Goal: Task Accomplishment & Management: Use online tool/utility

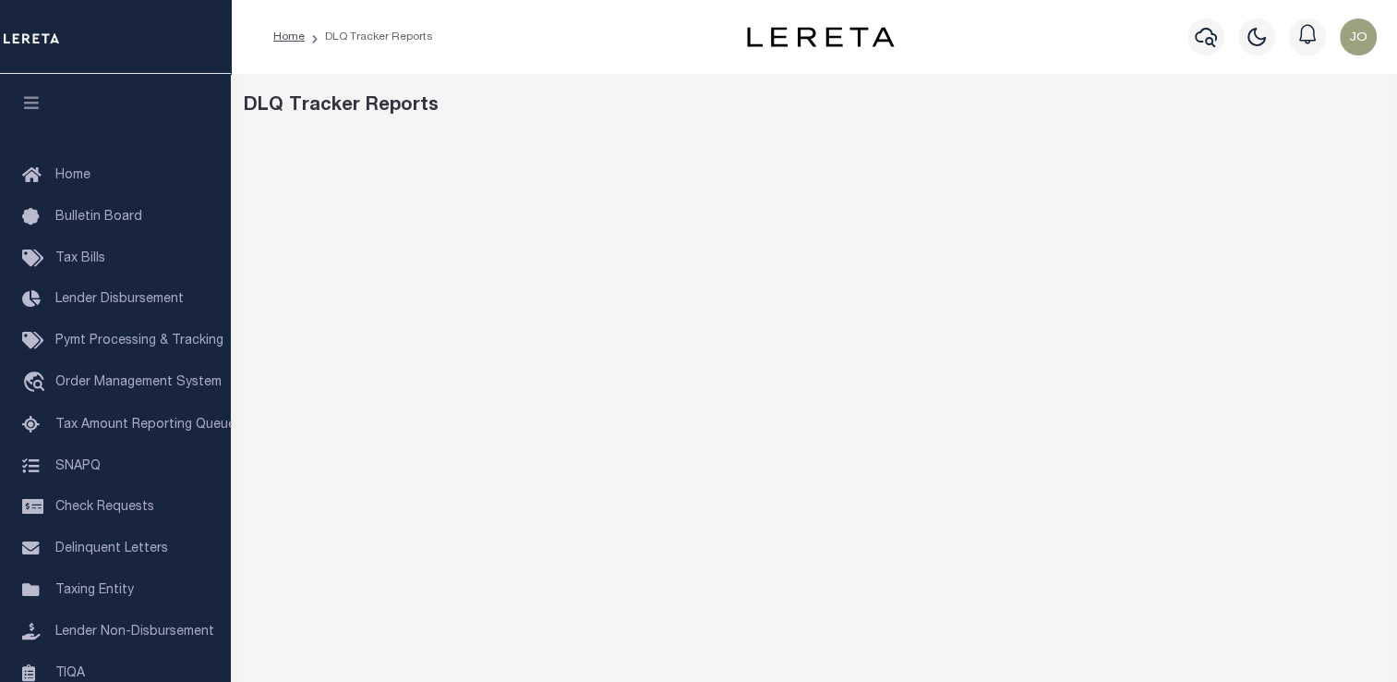
click at [501, 78] on div "DLQ Tracker Reports" at bounding box center [814, 521] width 1166 height 894
click at [1341, 46] on img "button" at bounding box center [1358, 36] width 37 height 37
click at [1311, 128] on link "Sign out" at bounding box center [1310, 131] width 146 height 30
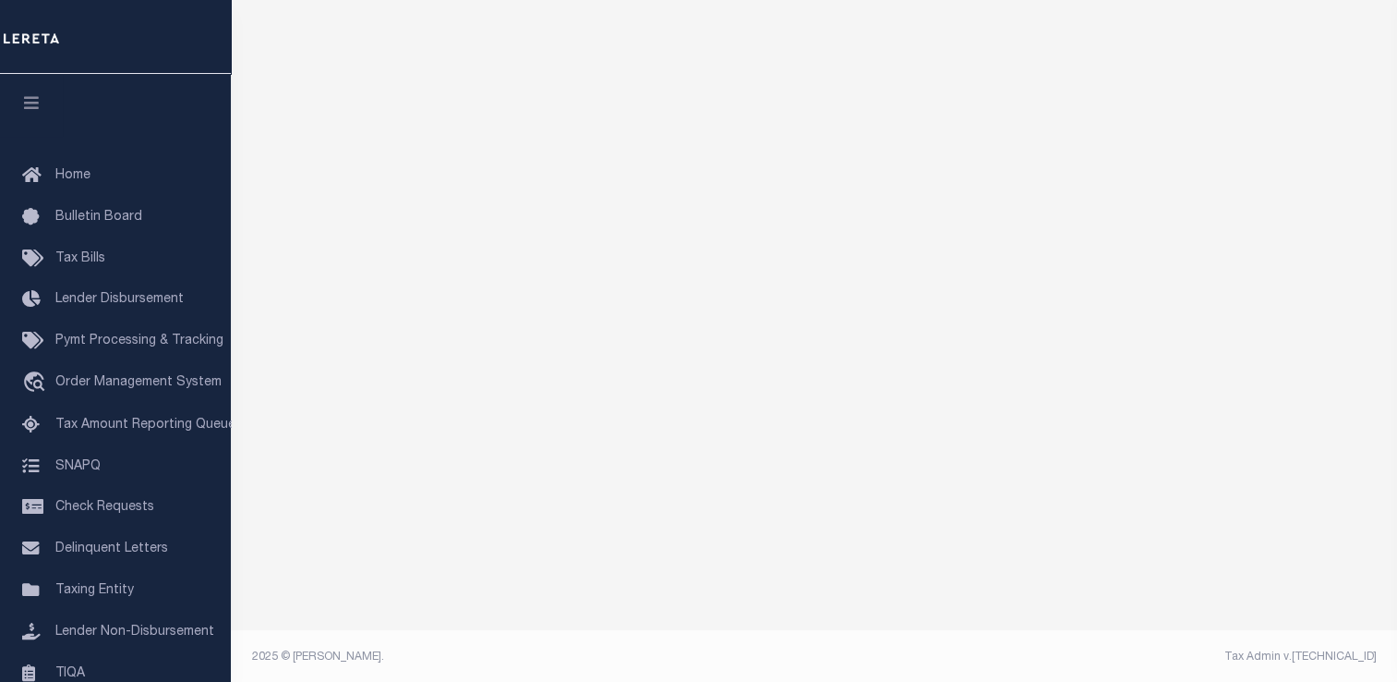
scroll to position [98, 0]
